Goal: Information Seeking & Learning: Check status

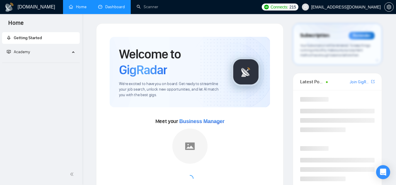
click at [116, 9] on link "Dashboard" at bounding box center [111, 6] width 27 height 5
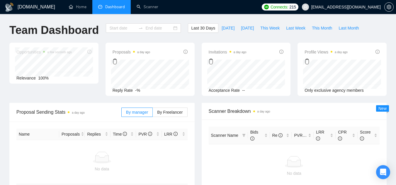
type input "[DATE]"
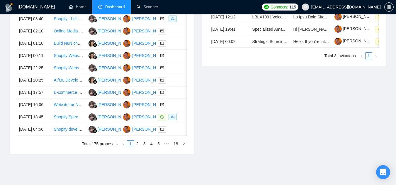
scroll to position [322, 0]
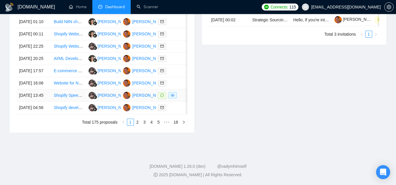
click at [73, 102] on td "Shopify Speed Optimization (Homepage + 2 PDPs)" at bounding box center [68, 96] width 35 height 12
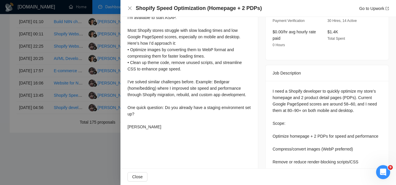
scroll to position [205, 0]
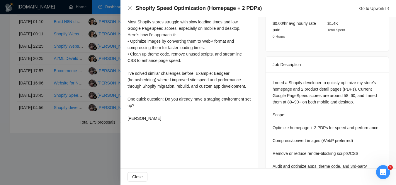
click at [62, 164] on div at bounding box center [198, 92] width 396 height 185
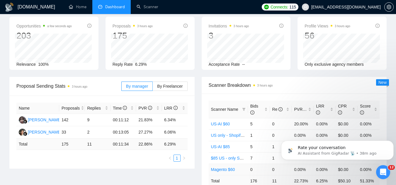
scroll to position [0, 0]
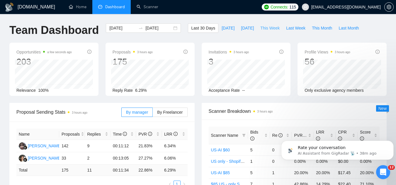
click at [269, 27] on span "This Week" at bounding box center [269, 28] width 19 height 6
type input "[DATE]"
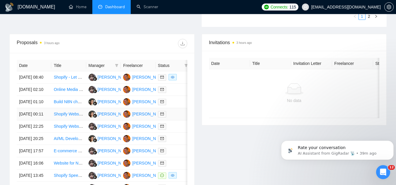
scroll to position [146, 0]
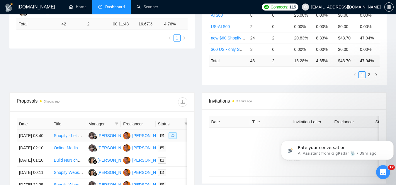
click at [66, 142] on td "Shopify - Let Customers Make Custom Apparel Shop Page on our website" at bounding box center [68, 136] width 35 height 12
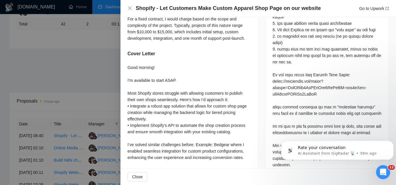
scroll to position [381, 0]
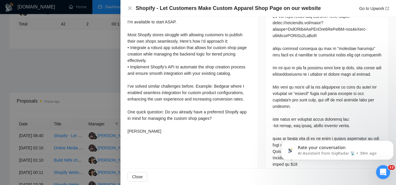
click at [102, 79] on div at bounding box center [198, 92] width 396 height 185
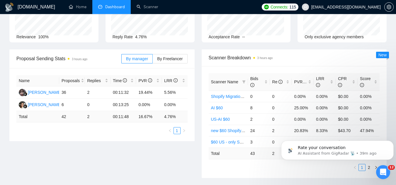
scroll to position [0, 0]
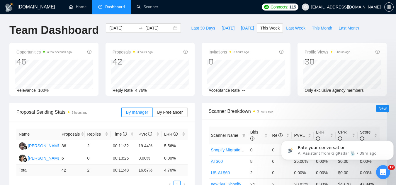
click at [363, 10] on span "[EMAIL_ADDRESS][DOMAIN_NAME]" at bounding box center [341, 7] width 86 height 19
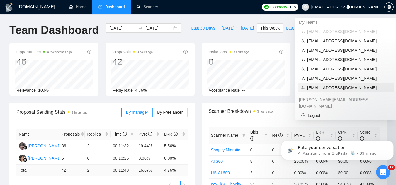
click at [334, 90] on span "[EMAIL_ADDRESS][DOMAIN_NAME]" at bounding box center [348, 88] width 83 height 6
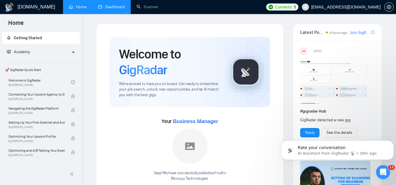
click at [110, 9] on link "Dashboard" at bounding box center [111, 6] width 27 height 5
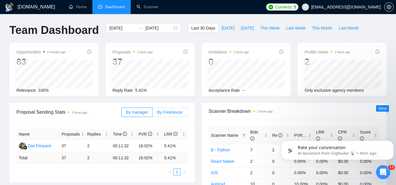
click at [172, 112] on span "By Freelancer" at bounding box center [169, 112] width 25 height 5
click at [153, 114] on input "By Freelancer" at bounding box center [153, 114] width 0 height 0
click at [334, 10] on span "[EMAIL_ADDRESS][DOMAIN_NAME]" at bounding box center [341, 7] width 86 height 19
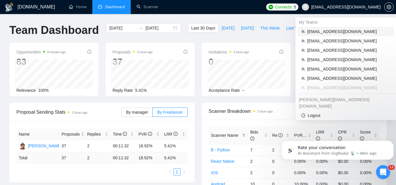
click at [331, 29] on span "[EMAIL_ADDRESS][DOMAIN_NAME]" at bounding box center [348, 31] width 83 height 6
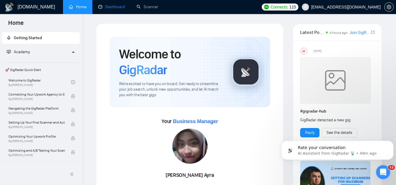
click at [123, 9] on link "Dashboard" at bounding box center [111, 6] width 27 height 5
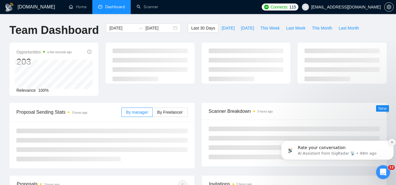
click at [389, 143] on button "Dismiss notification" at bounding box center [392, 143] width 8 height 8
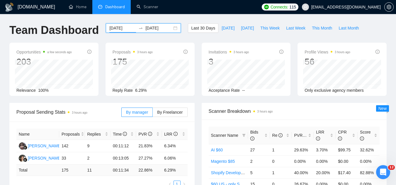
click at [112, 30] on input "[DATE]" at bounding box center [122, 28] width 27 height 6
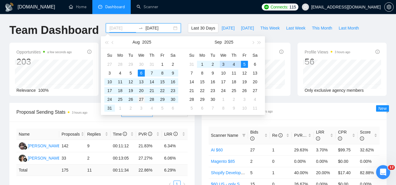
type input "[DATE]"
click at [142, 100] on div "27" at bounding box center [141, 99] width 7 height 7
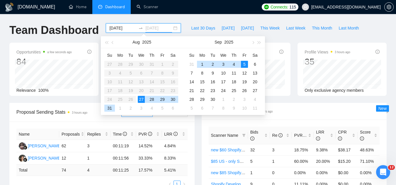
type input "[DATE]"
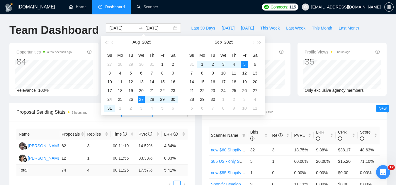
click at [281, 105] on div "Scanner Breakdown 3 hours ago" at bounding box center [293, 111] width 171 height 17
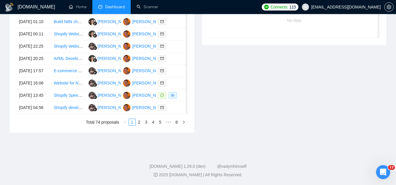
scroll to position [345, 0]
click at [176, 124] on link "8" at bounding box center [176, 122] width 6 height 6
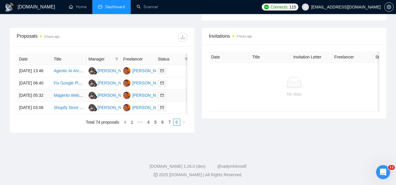
scroll to position [238, 0]
click at [170, 122] on link "7" at bounding box center [169, 122] width 6 height 6
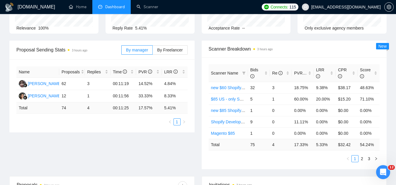
scroll to position [0, 0]
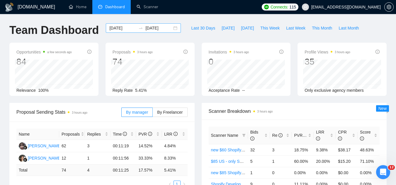
click at [114, 27] on input "[DATE]" at bounding box center [122, 28] width 27 height 6
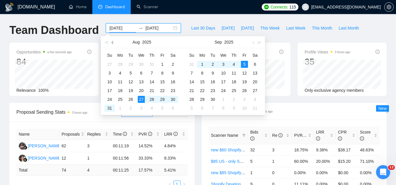
click at [112, 44] on span "button" at bounding box center [113, 42] width 3 height 3
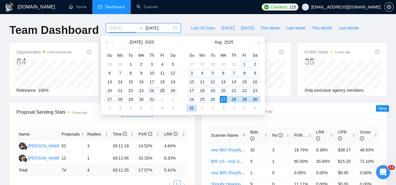
type input "[DATE]"
click at [161, 92] on div "25" at bounding box center [162, 90] width 7 height 7
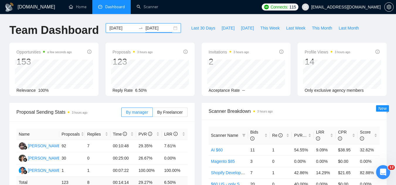
click at [159, 28] on input "[DATE]" at bounding box center [158, 28] width 27 height 6
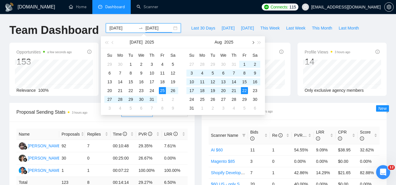
click at [252, 42] on span "button" at bounding box center [252, 42] width 3 height 3
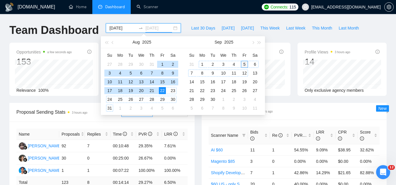
type input "[DATE]"
click at [246, 66] on div "5" at bounding box center [244, 64] width 7 height 7
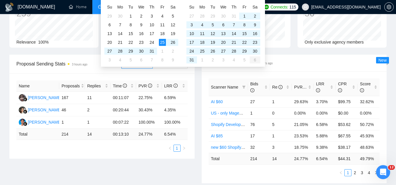
scroll to position [88, 0]
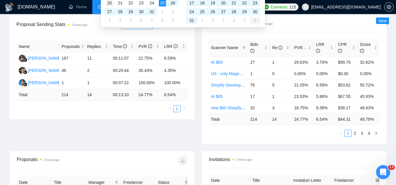
type input "[DATE]"
